Goal: Find specific page/section: Find specific page/section

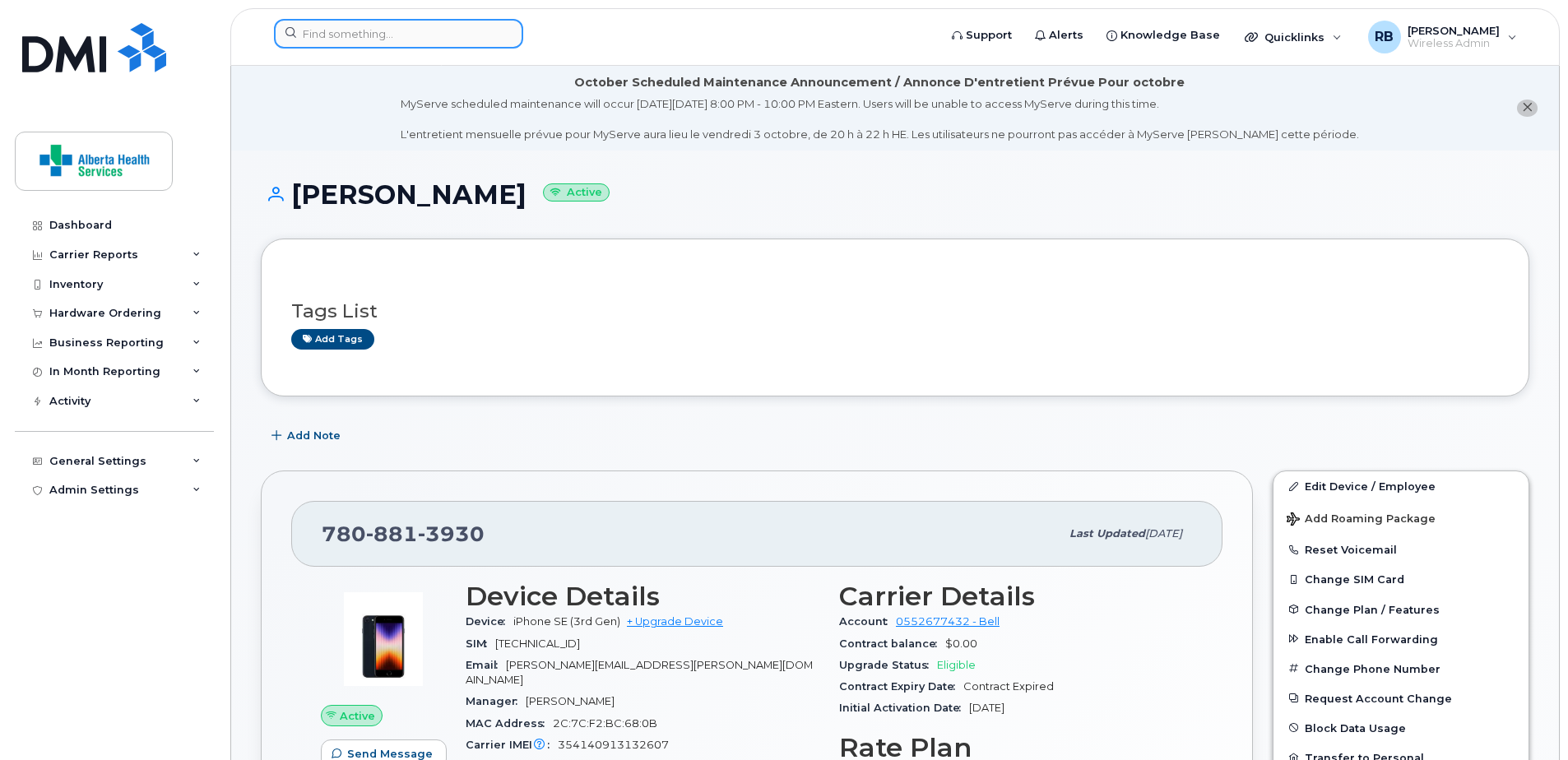
scroll to position [329, 0]
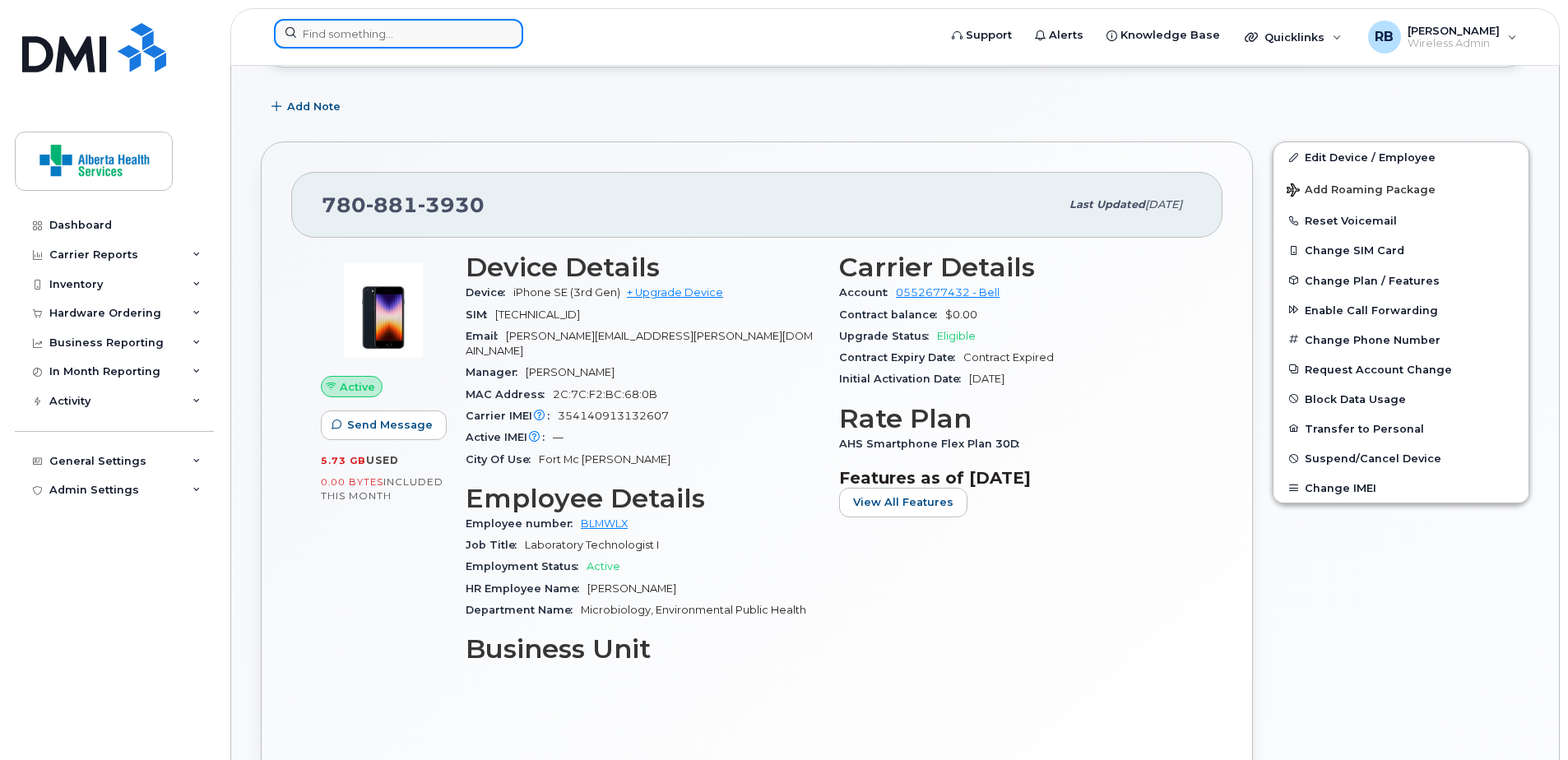
drag, startPoint x: 0, startPoint y: 0, endPoint x: 475, endPoint y: 34, distance: 476.2
click at [479, 33] on input at bounding box center [399, 33] width 249 height 30
paste input "[PHONE_NUMBER]"
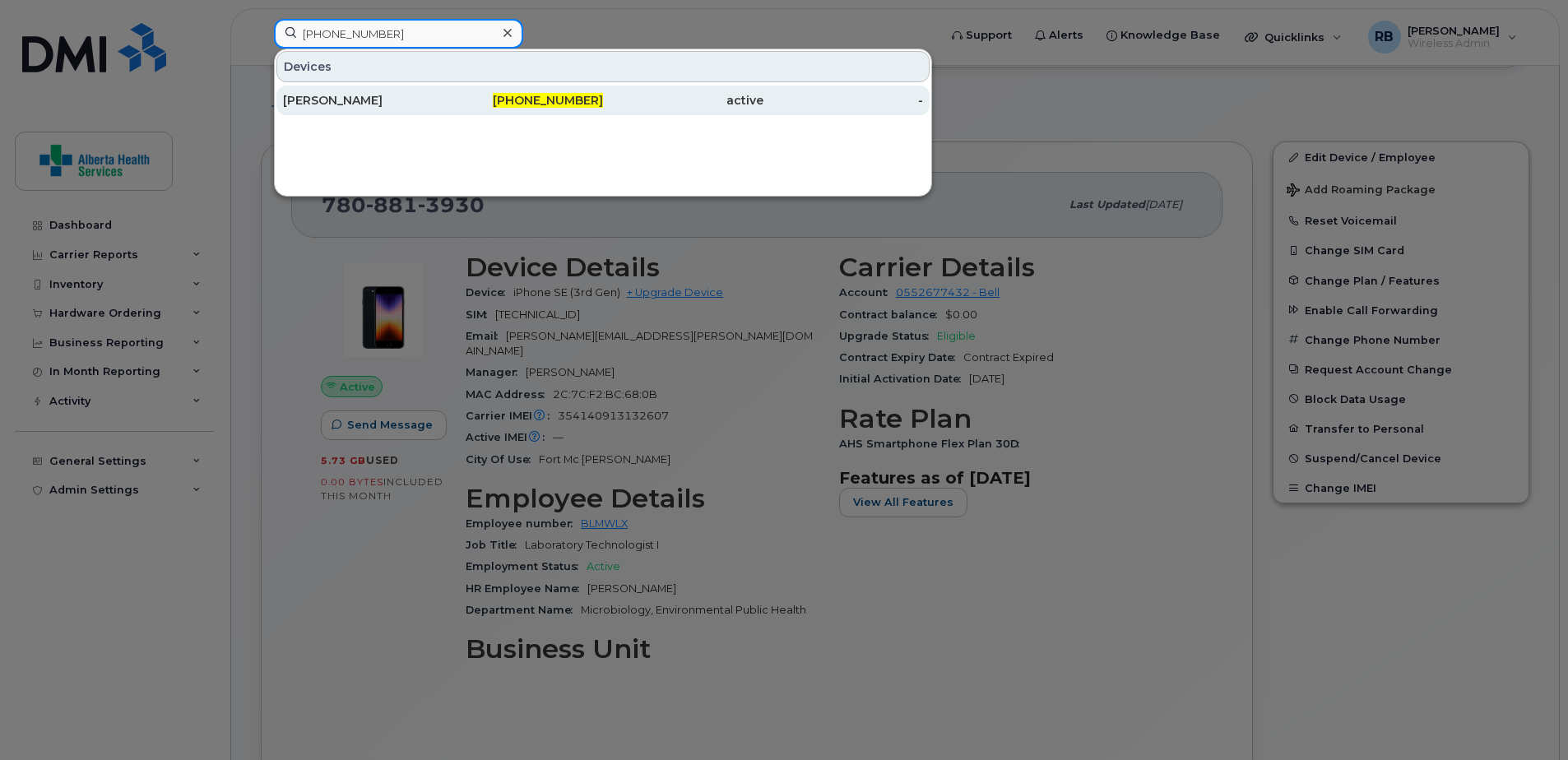
type input "[PHONE_NUMBER]"
click at [597, 94] on span "[PHONE_NUMBER]" at bounding box center [548, 101] width 110 height 15
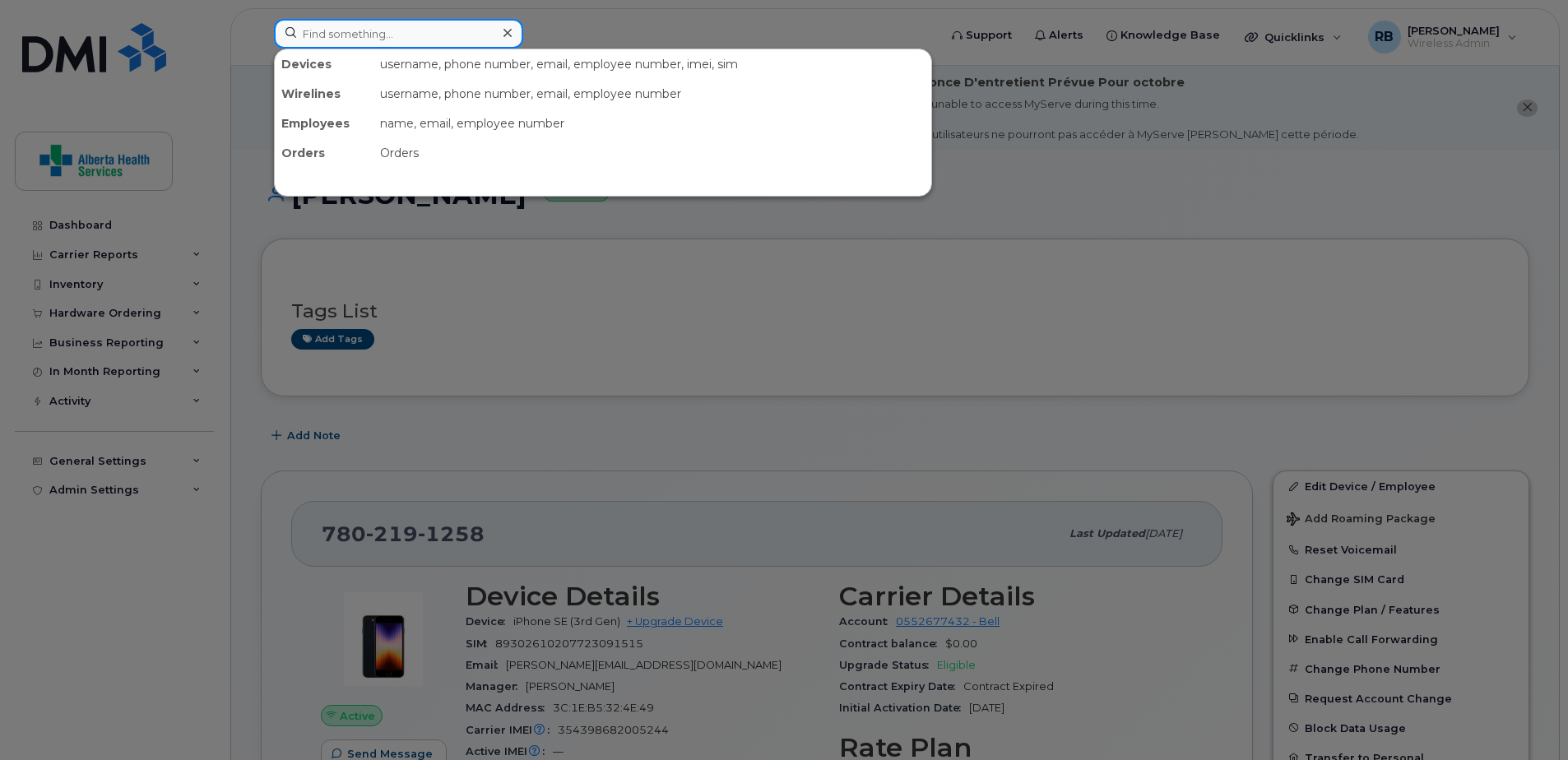
click at [410, 28] on input at bounding box center [399, 33] width 249 height 30
paste input "4037046969"
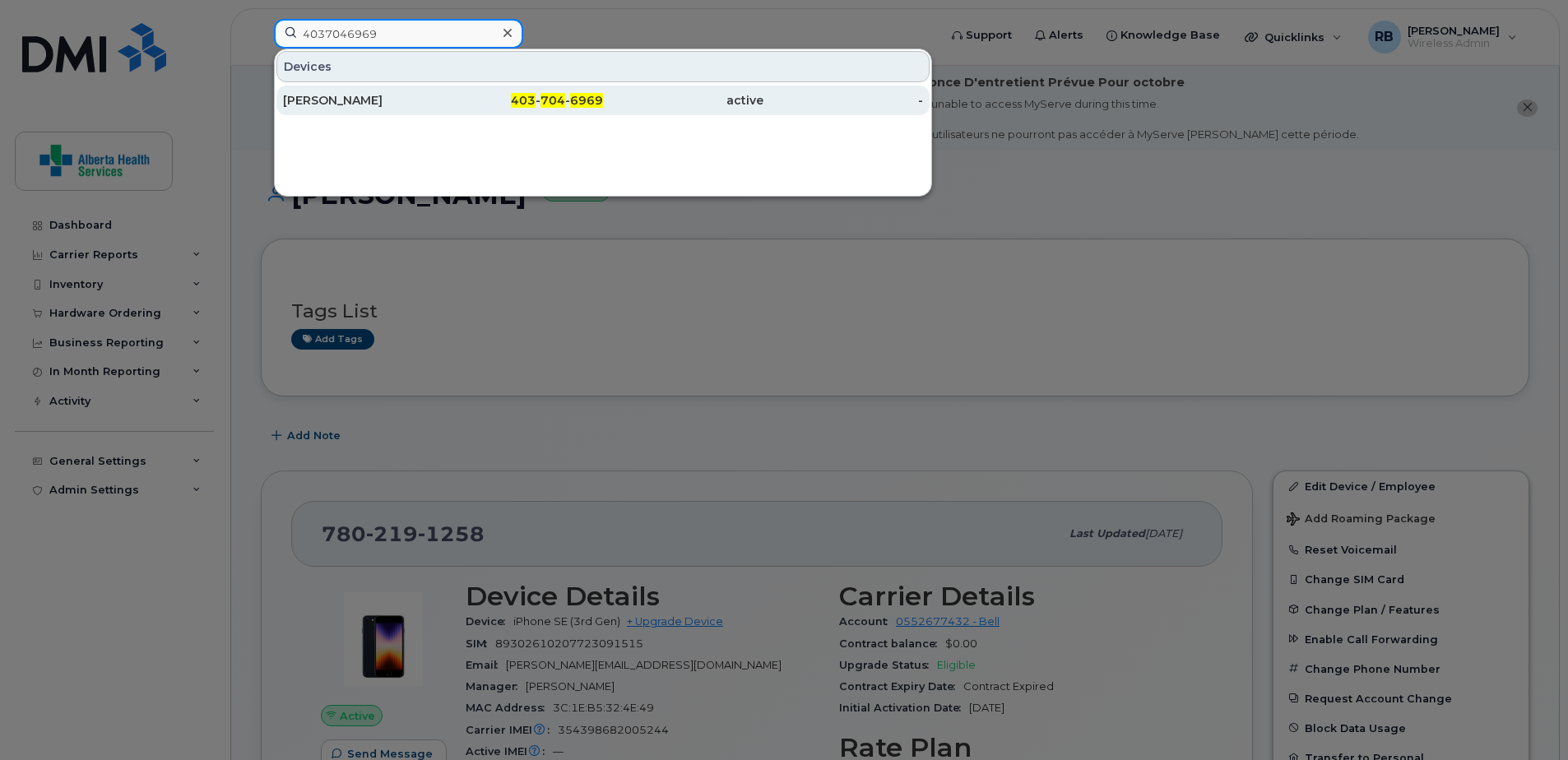
type input "4037046969"
click at [571, 101] on span "6969" at bounding box center [586, 101] width 33 height 15
